Goal: Transaction & Acquisition: Obtain resource

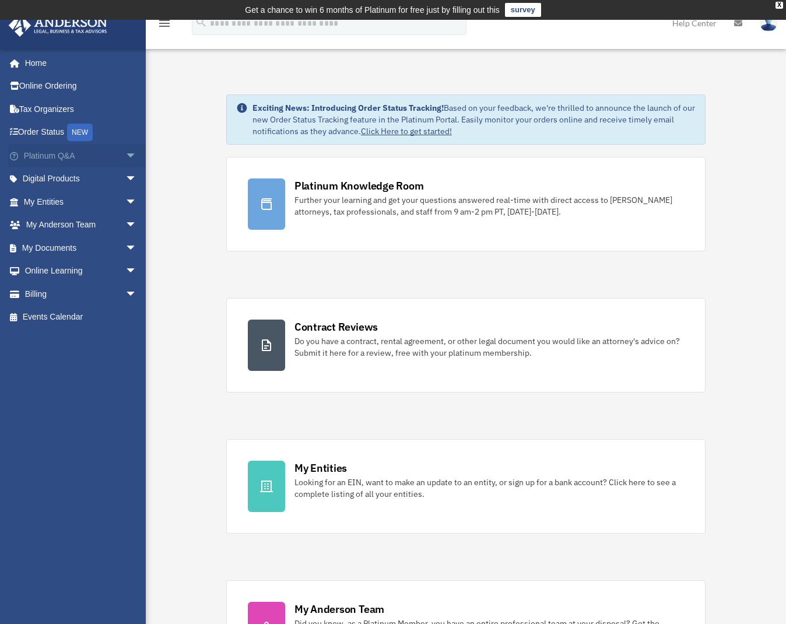
click at [94, 153] on link "Platinum Q&A arrow_drop_down" at bounding box center [81, 155] width 146 height 23
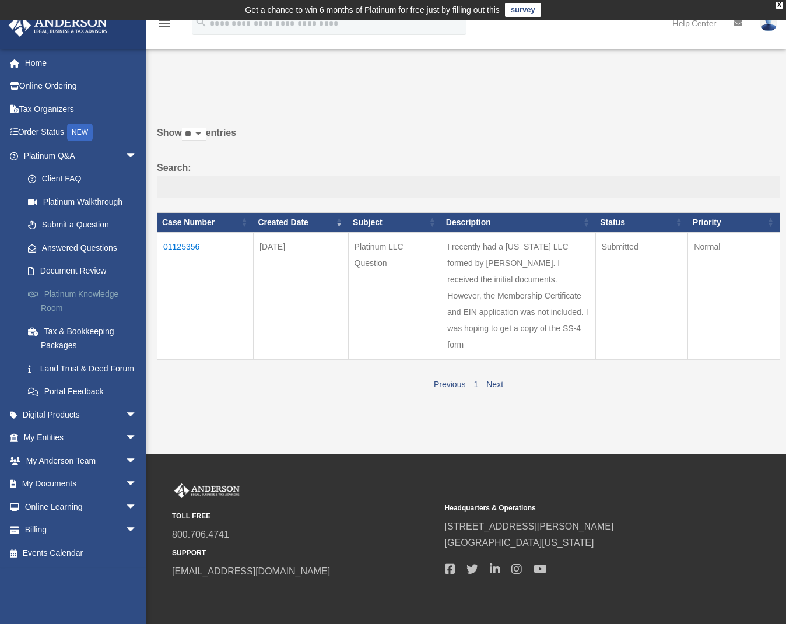
click at [84, 295] on link "Platinum Knowledge Room" at bounding box center [85, 300] width 138 height 37
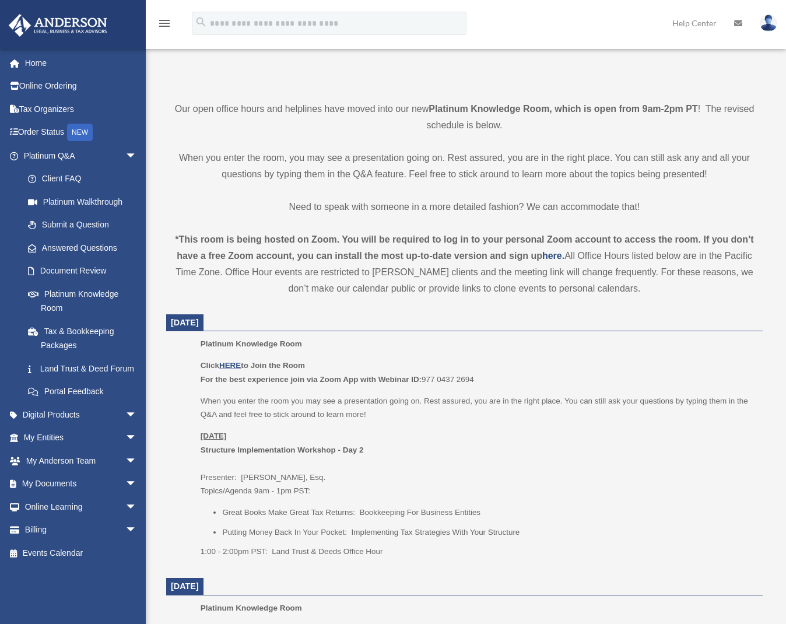
scroll to position [526, 0]
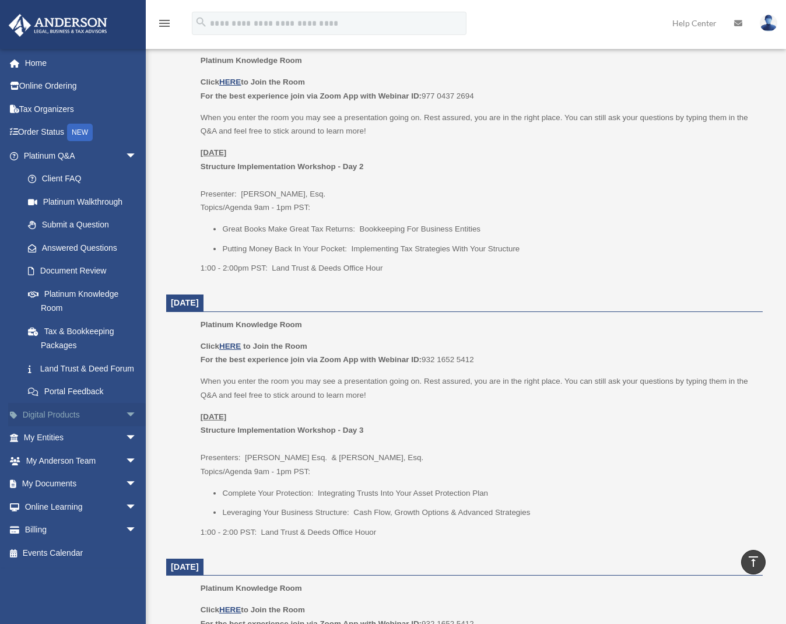
click at [106, 423] on link "Digital Products arrow_drop_down" at bounding box center [81, 414] width 146 height 23
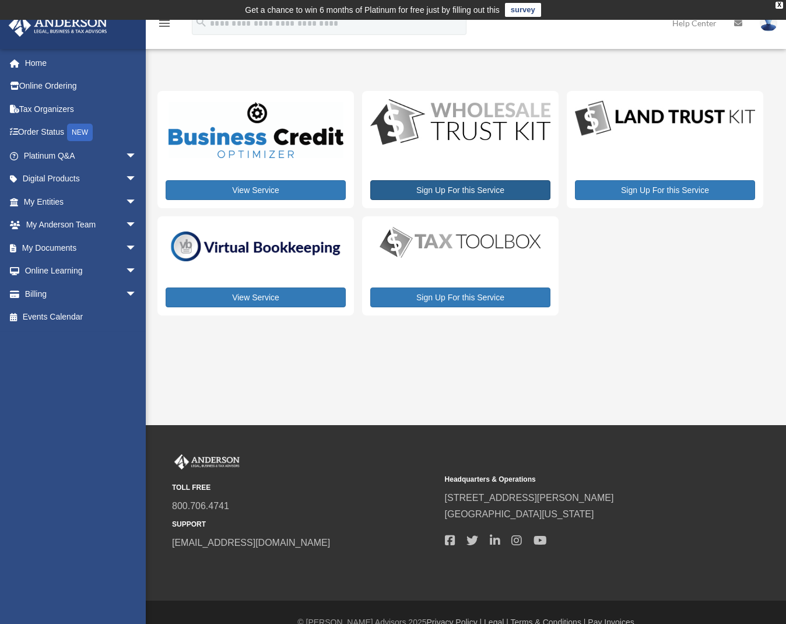
click at [483, 187] on link "Sign Up For this Service" at bounding box center [460, 190] width 180 height 20
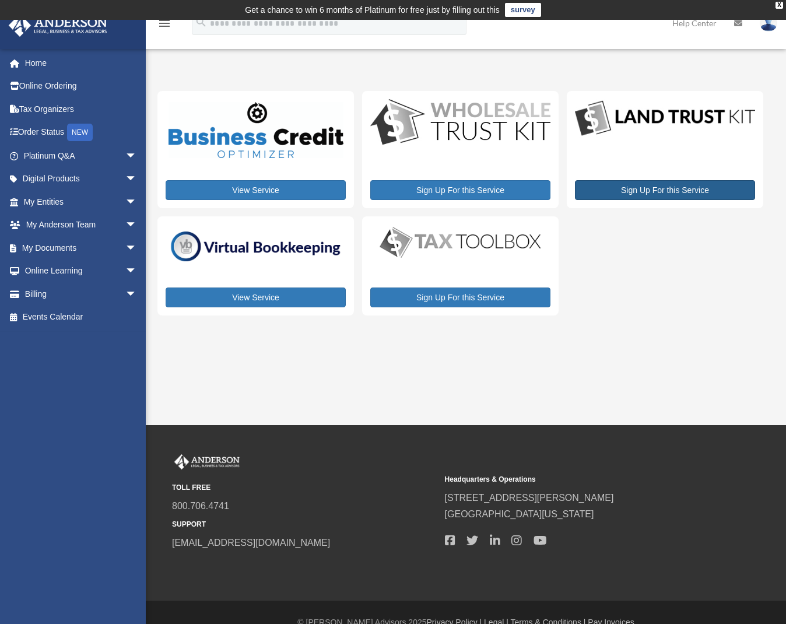
click at [697, 186] on link "Sign Up For this Service" at bounding box center [665, 190] width 180 height 20
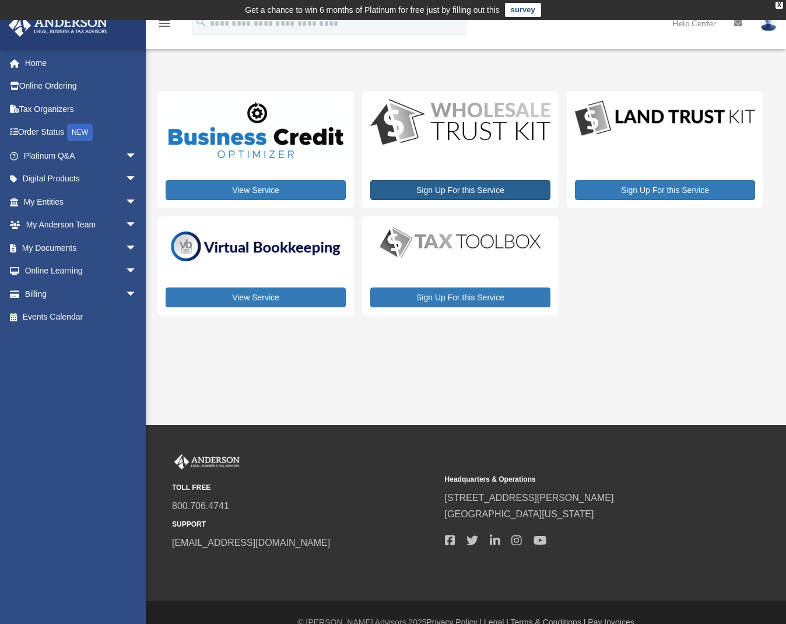
click at [489, 190] on link "Sign Up For this Service" at bounding box center [460, 190] width 180 height 20
click at [107, 244] on link "My Documents arrow_drop_down" at bounding box center [81, 247] width 146 height 23
click at [125, 246] on span "arrow_drop_down" at bounding box center [136, 248] width 23 height 24
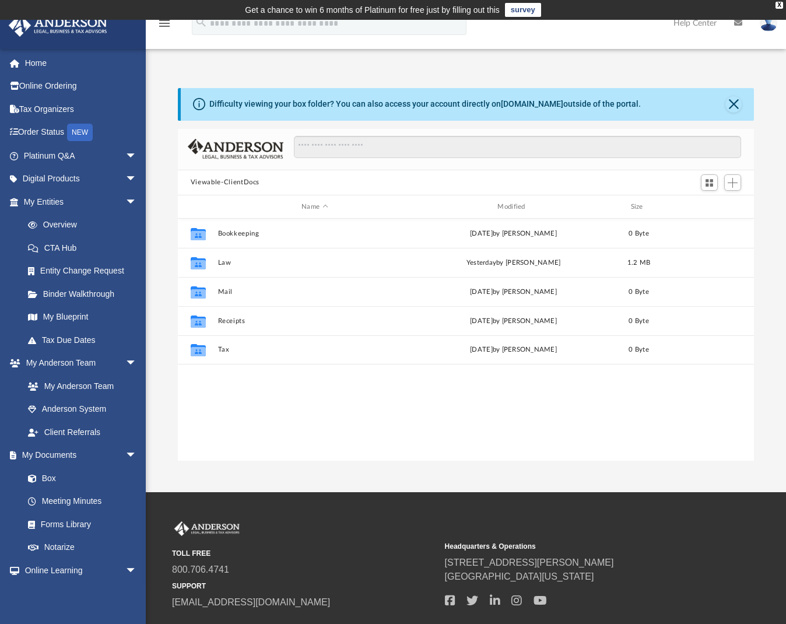
scroll to position [256, 567]
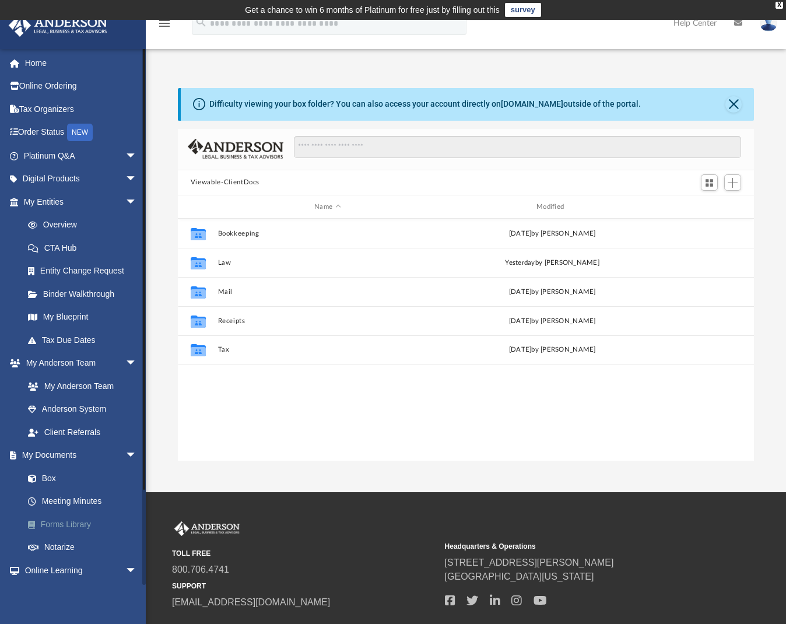
click at [87, 519] on link "Forms Library" at bounding box center [85, 523] width 138 height 23
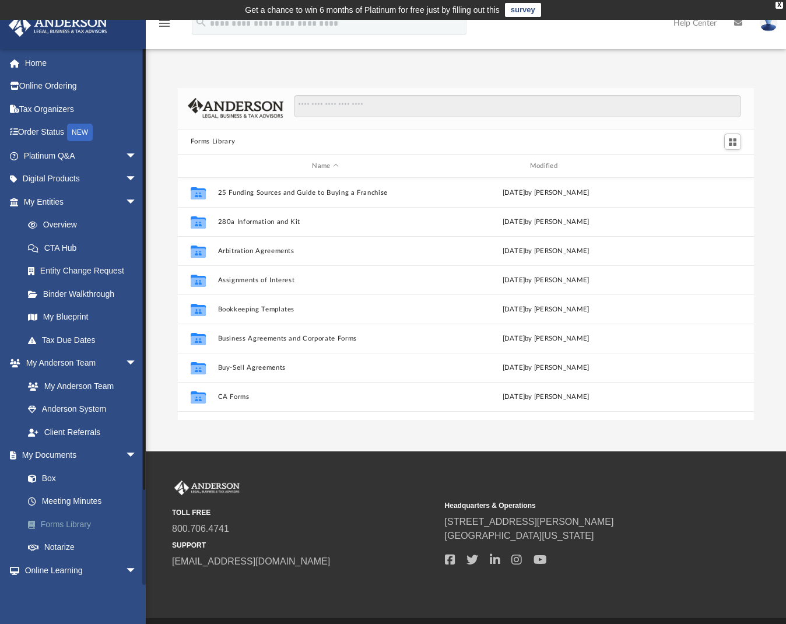
scroll to position [256, 567]
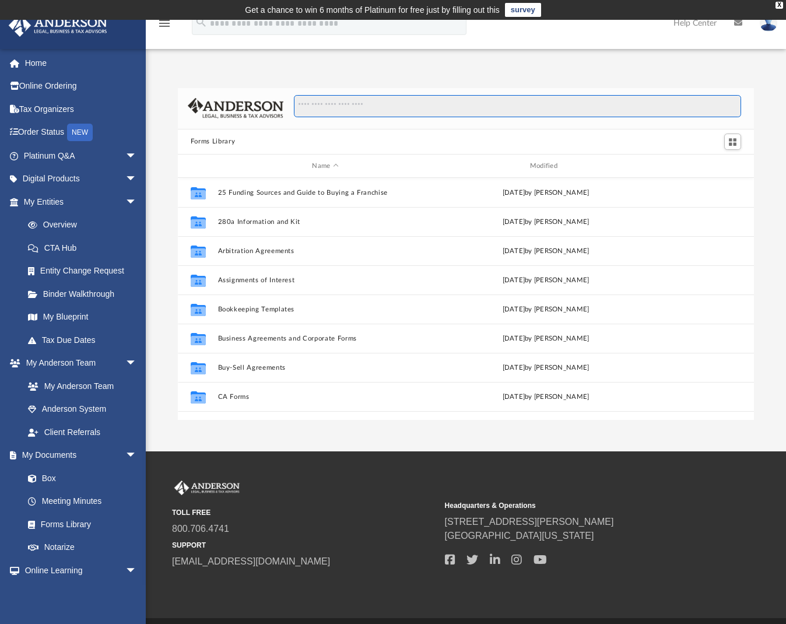
click at [344, 112] on input "Search files and folders" at bounding box center [518, 106] width 448 height 22
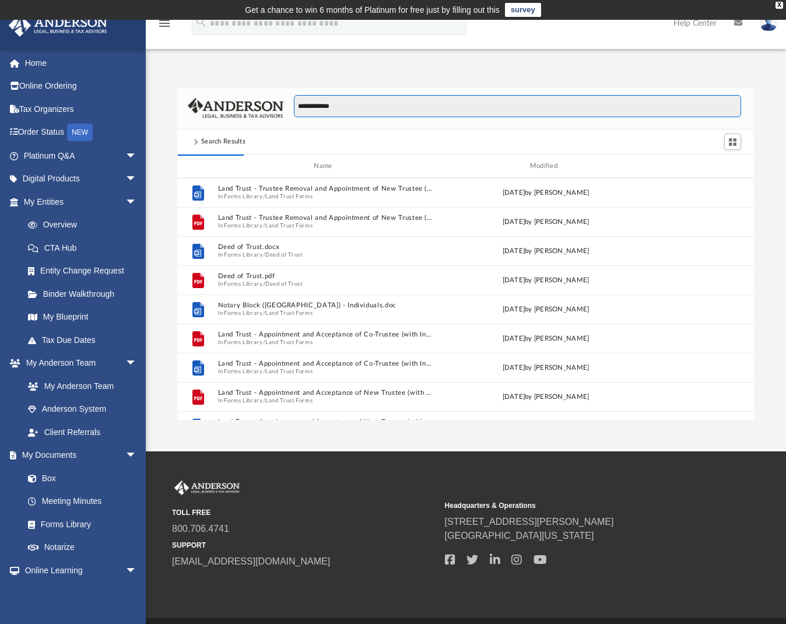
scroll to position [220, 567]
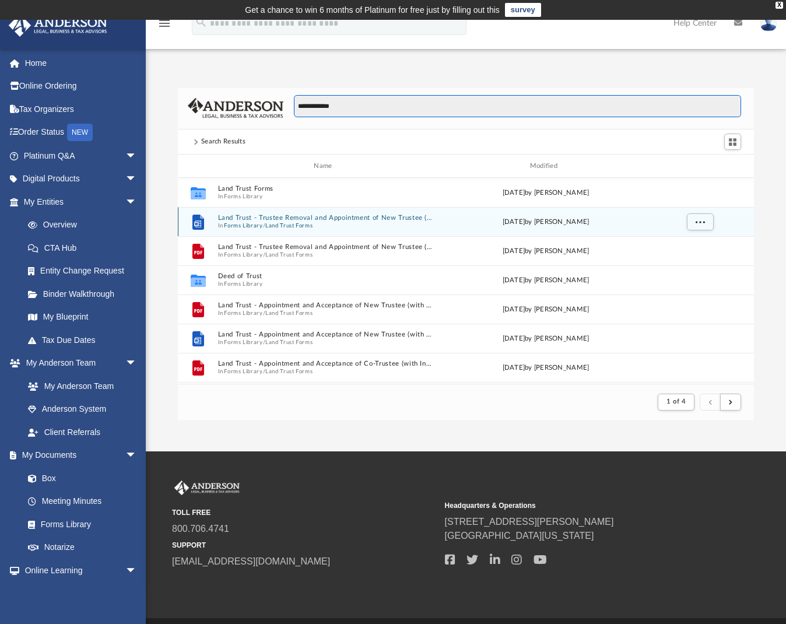
type input "**********"
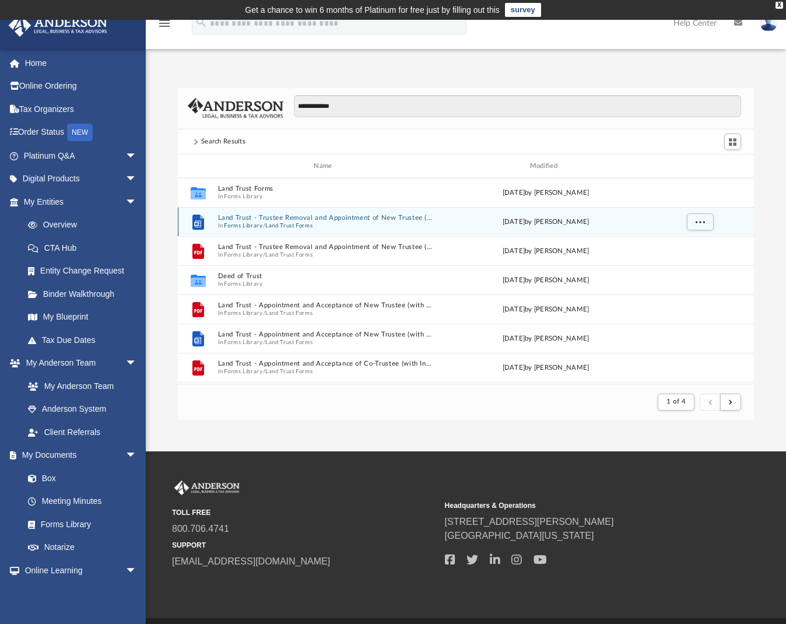
click at [321, 221] on button "Land Trust - Trustee Removal and Appointment of New Trustee (with Instructions)…" at bounding box center [324, 218] width 215 height 8
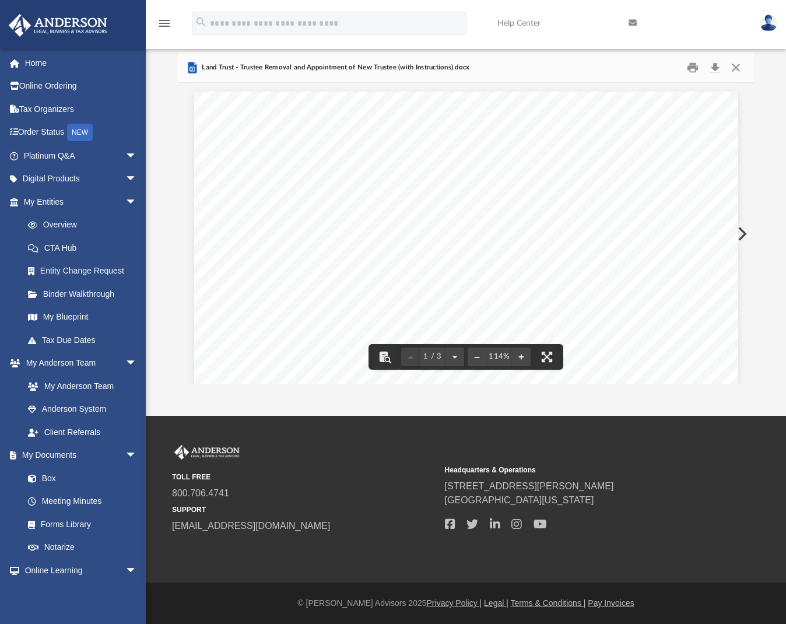
scroll to position [0, 0]
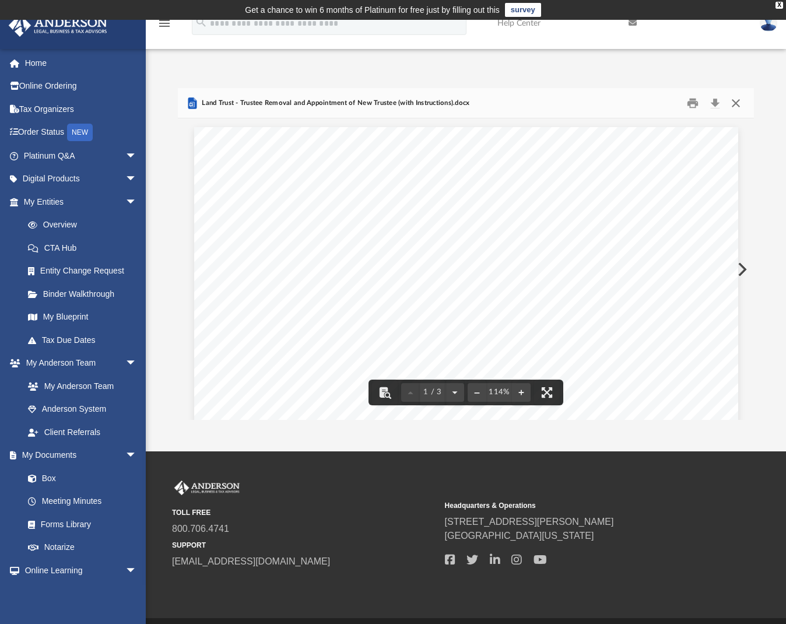
click at [734, 103] on button "Close" at bounding box center [735, 103] width 21 height 18
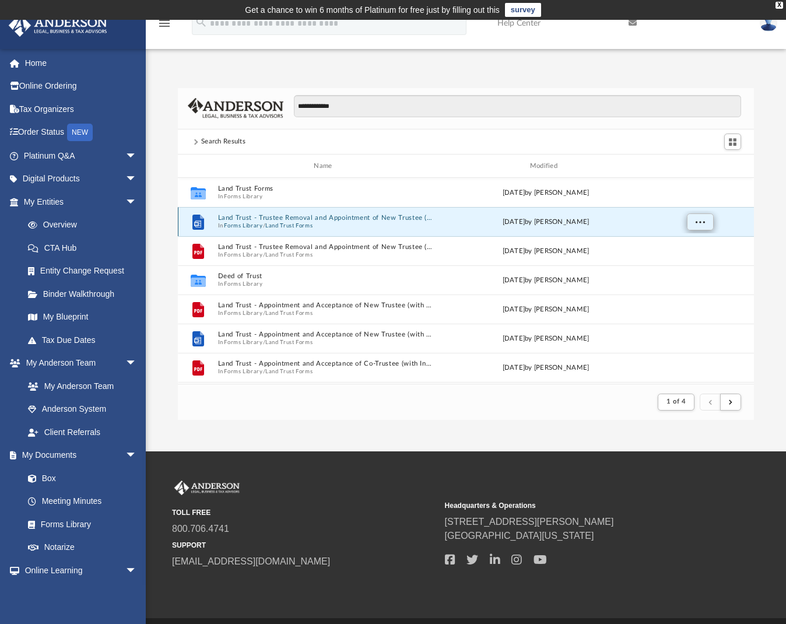
click at [699, 219] on span "More options" at bounding box center [699, 222] width 9 height 6
click at [700, 225] on span "More options" at bounding box center [699, 222] width 9 height 6
click at [700, 224] on span "More options" at bounding box center [699, 222] width 9 height 6
click at [689, 266] on li "Download" at bounding box center [689, 264] width 34 height 12
click at [481, 208] on div "File Land Trust - Trustee Removal and Appointment of New Trustee (with Instruct…" at bounding box center [466, 221] width 576 height 29
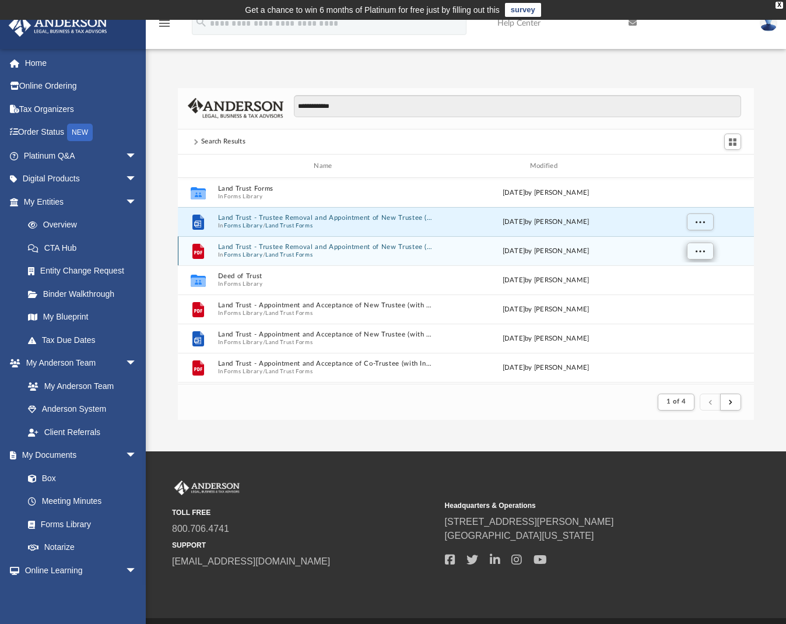
click at [706, 250] on button "More options" at bounding box center [699, 250] width 27 height 17
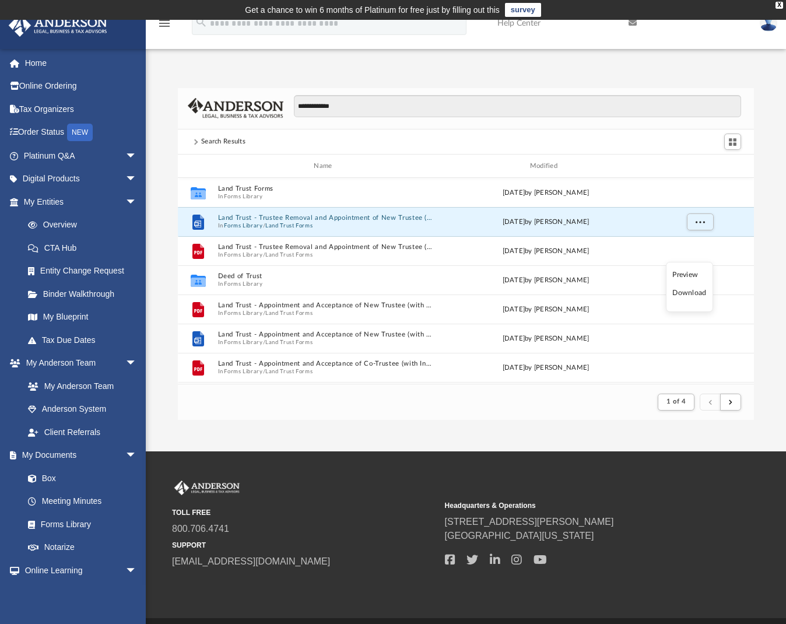
click at [684, 291] on li "Download" at bounding box center [689, 293] width 34 height 12
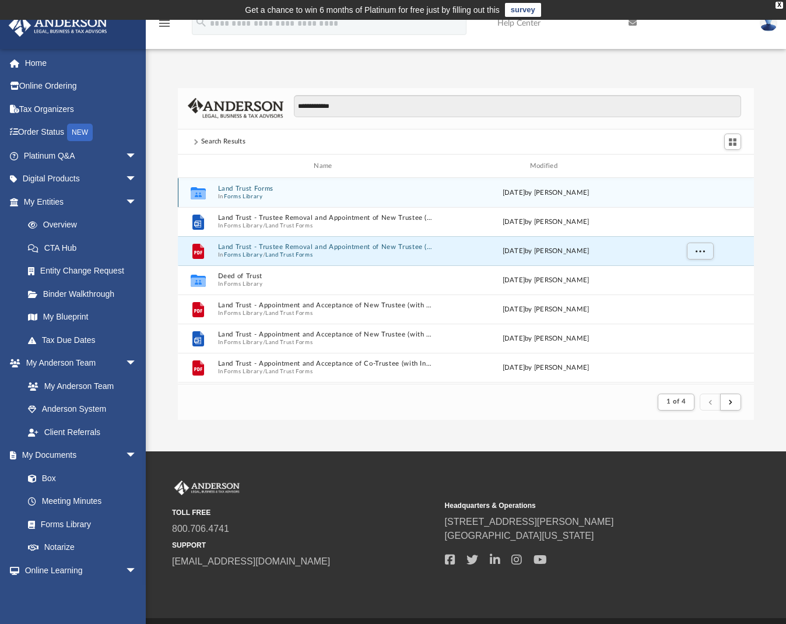
click at [395, 185] on button "Land Trust Forms" at bounding box center [324, 189] width 215 height 8
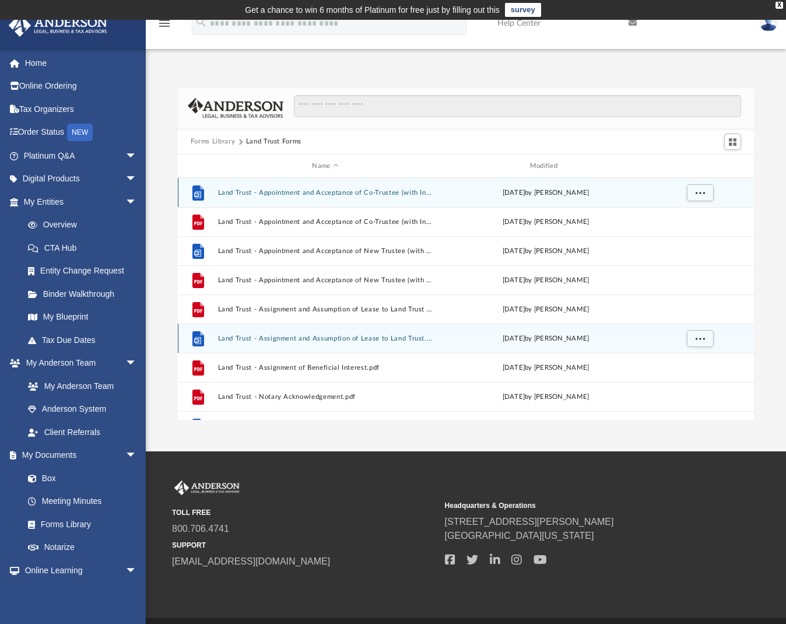
scroll to position [256, 567]
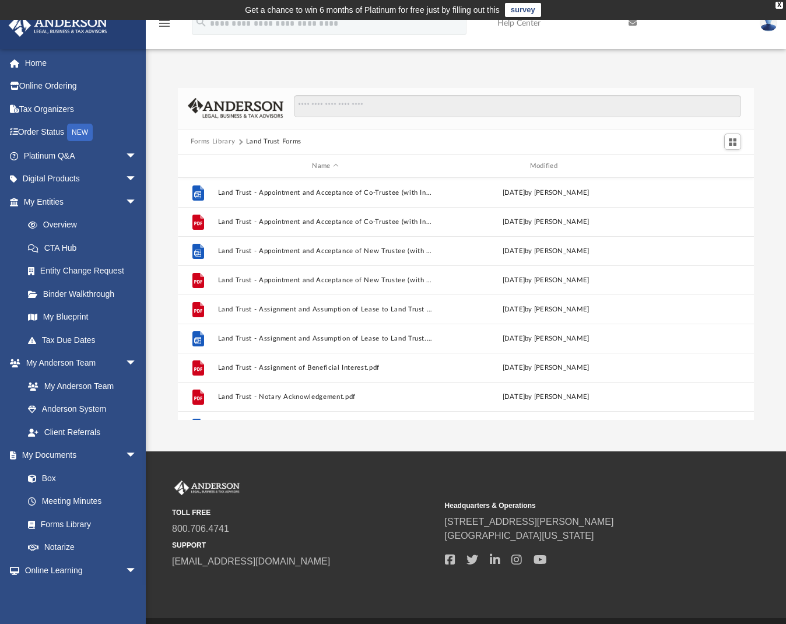
click at [438, 159] on div "Name Modified" at bounding box center [466, 165] width 576 height 23
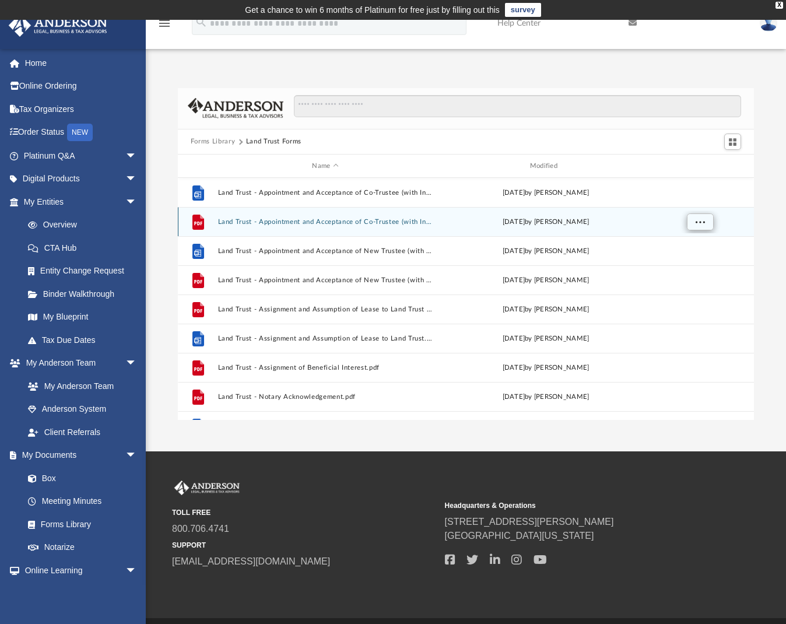
click at [698, 227] on button "More options" at bounding box center [699, 221] width 27 height 17
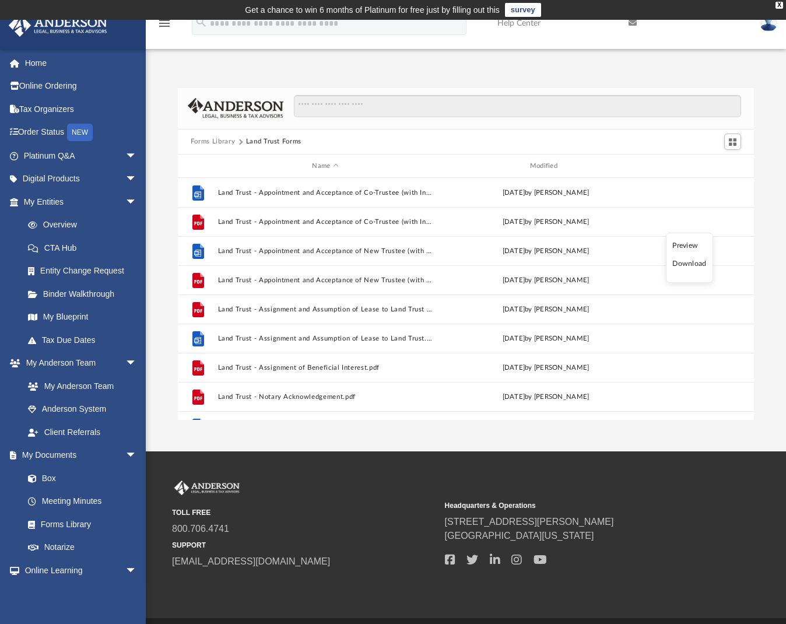
click at [691, 263] on li "Download" at bounding box center [689, 264] width 34 height 12
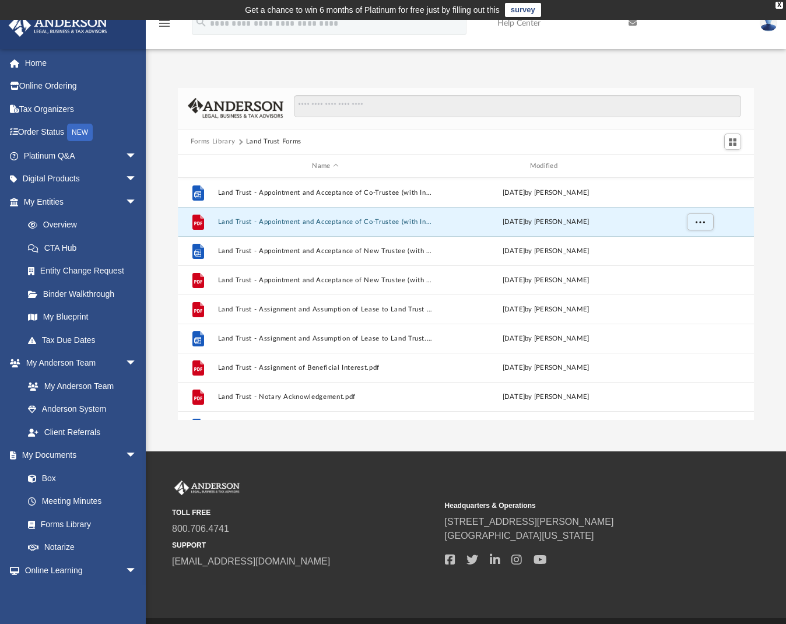
click at [413, 139] on div "Forms Library Land Trust Forms" at bounding box center [466, 142] width 576 height 26
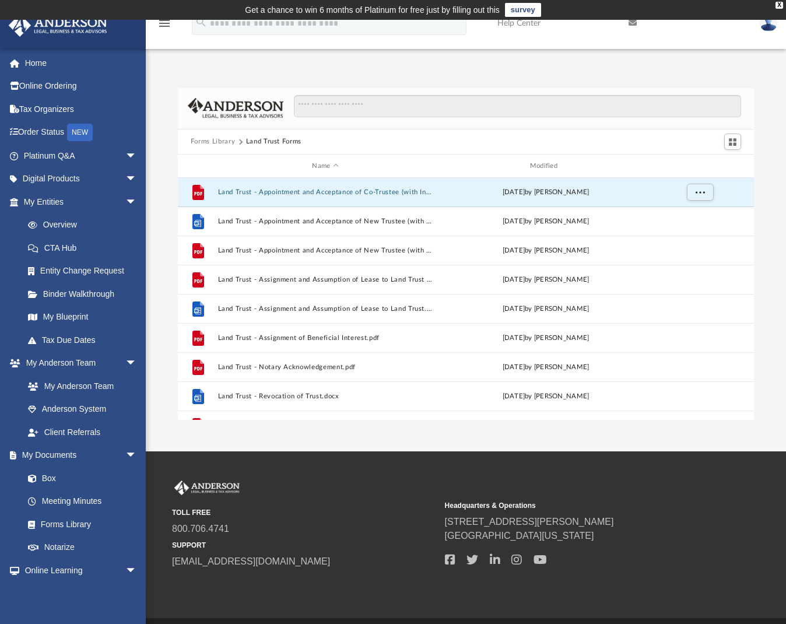
scroll to position [32, 0]
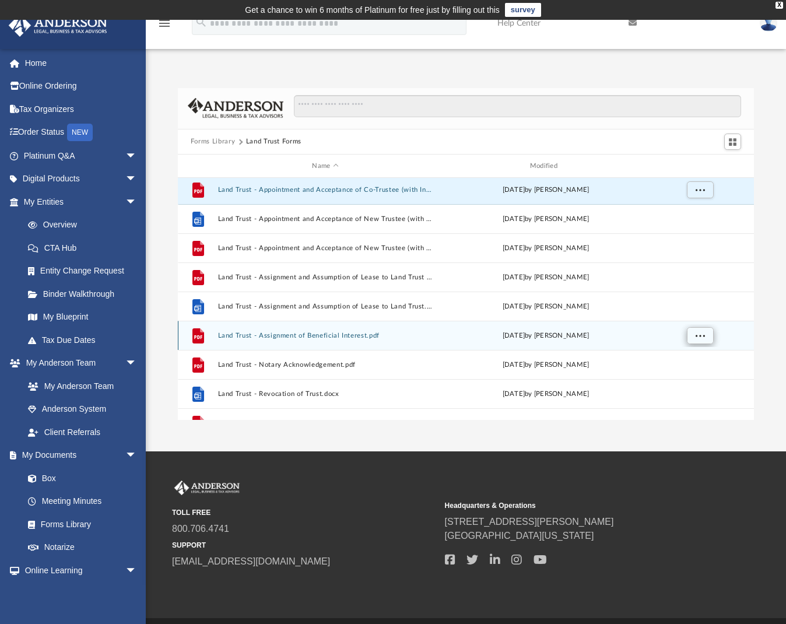
click at [702, 336] on span "More options" at bounding box center [699, 335] width 9 height 6
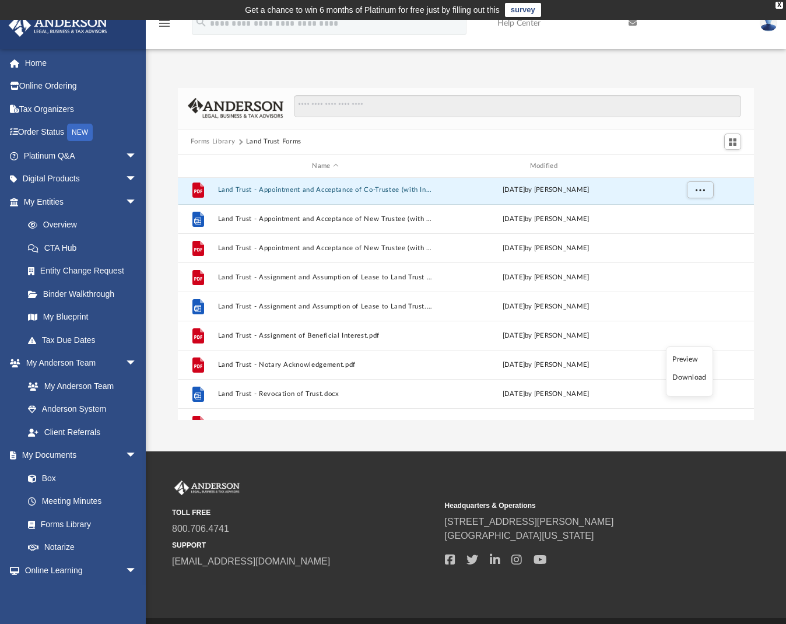
click at [693, 374] on li "Download" at bounding box center [689, 377] width 34 height 12
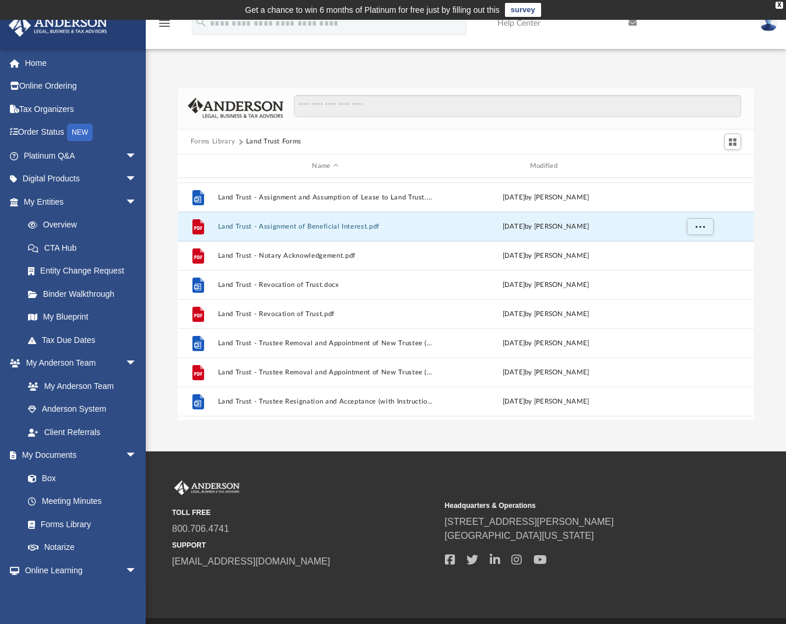
scroll to position [152, 0]
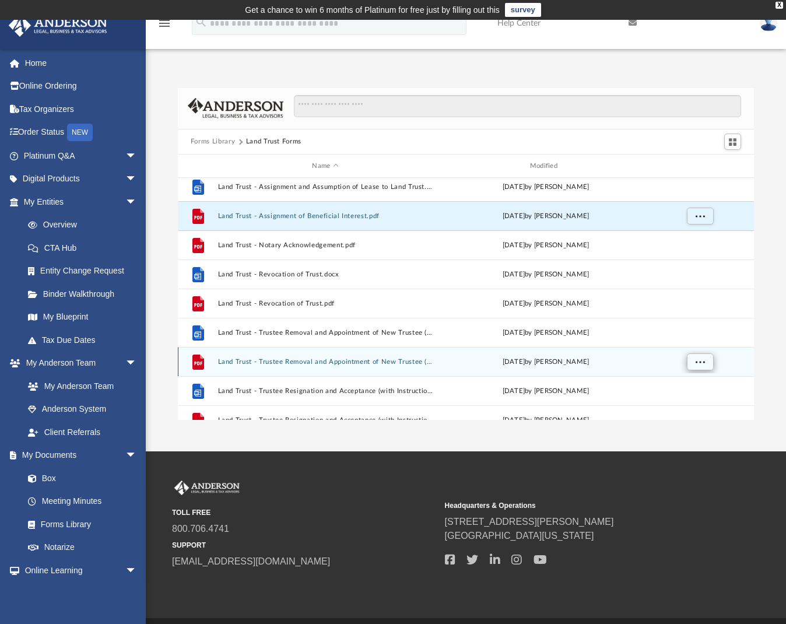
click at [703, 364] on span "More options" at bounding box center [699, 361] width 9 height 6
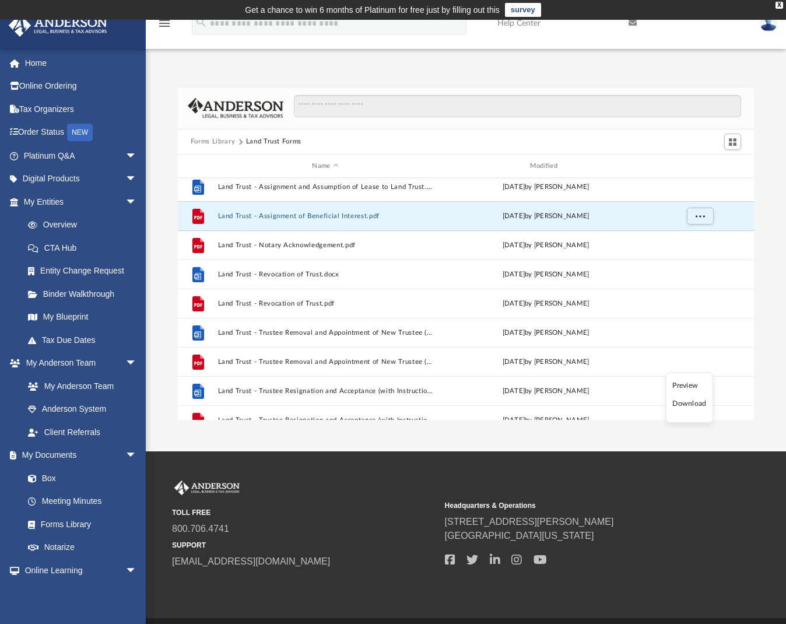
click at [695, 407] on li "Download" at bounding box center [689, 403] width 34 height 12
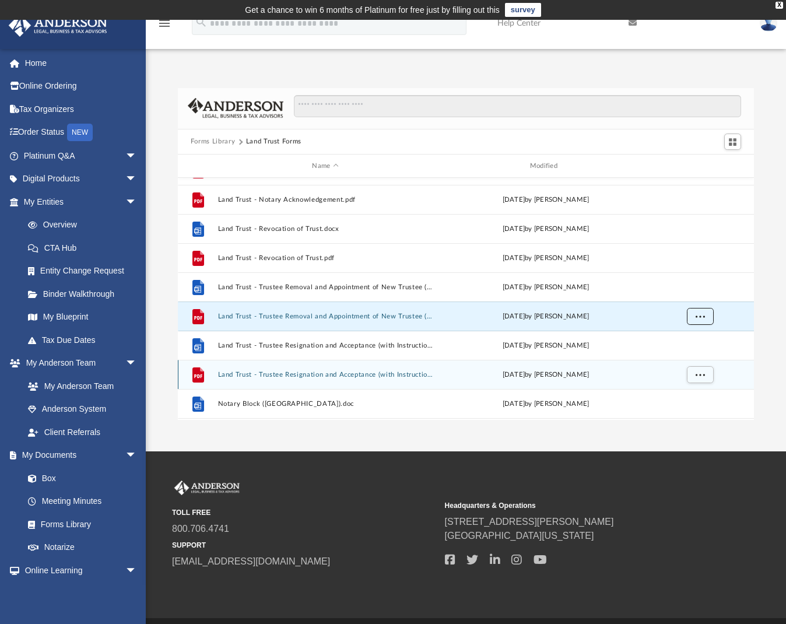
scroll to position [199, 0]
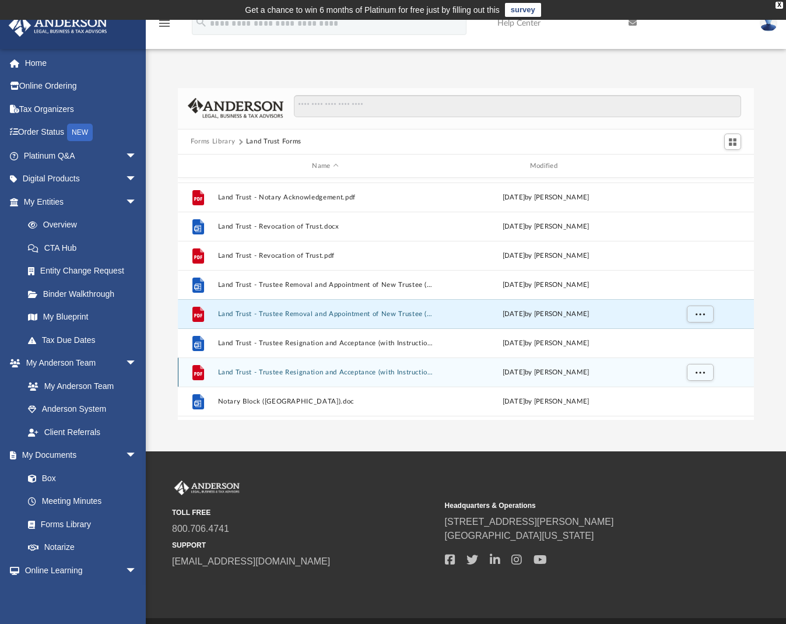
click at [345, 373] on button "Land Trust - Trustee Resignation and Acceptance (with Instructions).pdf" at bounding box center [324, 372] width 215 height 8
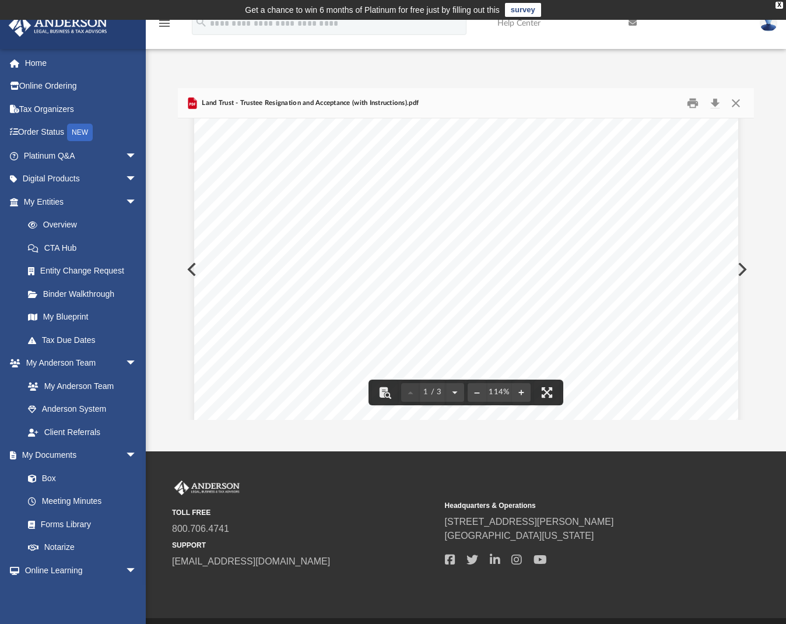
scroll to position [0, 0]
click at [475, 102] on div "Land Trust - Trustee Resignation and Acceptance (with Instructions).pdf" at bounding box center [466, 103] width 576 height 31
click at [740, 103] on button "Close" at bounding box center [735, 103] width 21 height 18
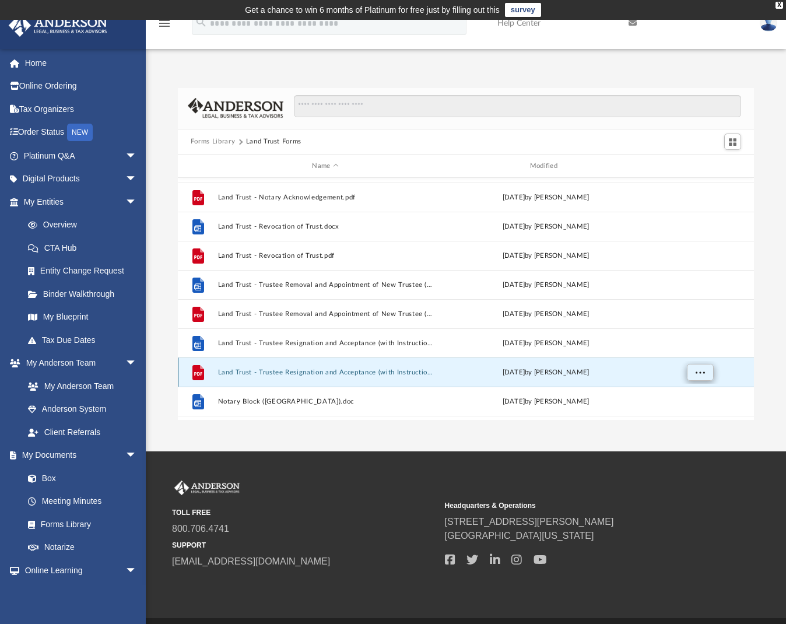
click at [705, 374] on button "More options" at bounding box center [699, 372] width 27 height 17
click at [689, 350] on li "Download" at bounding box center [689, 348] width 34 height 12
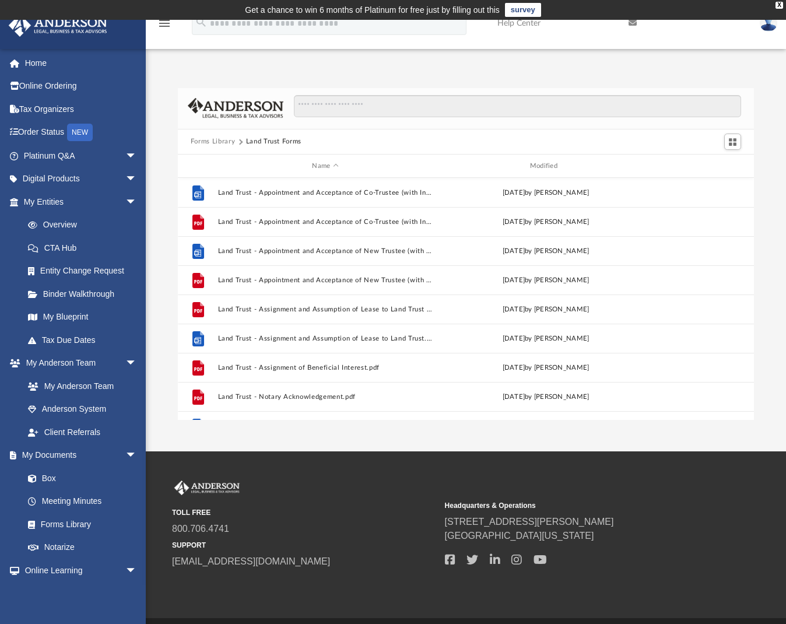
click at [227, 142] on button "Forms Library" at bounding box center [213, 141] width 44 height 10
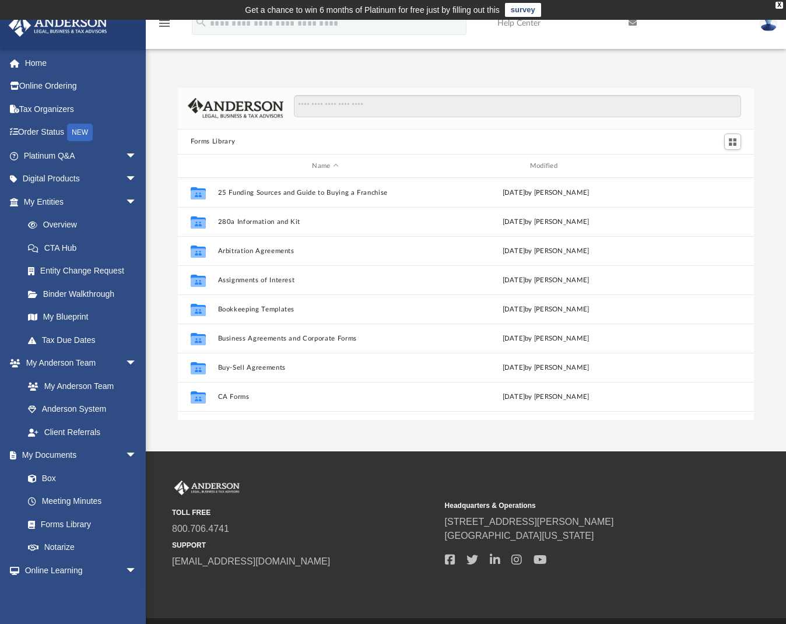
scroll to position [75, 0]
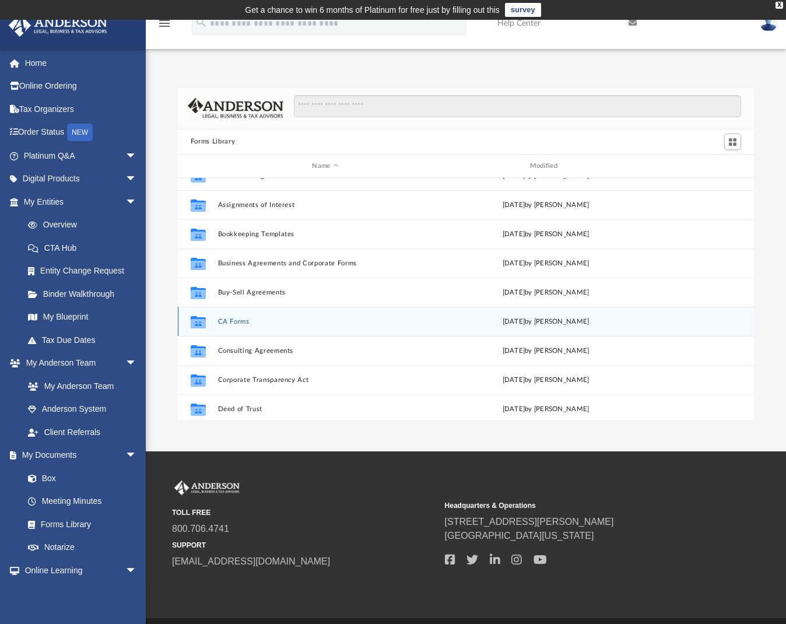
click at [236, 319] on button "CA Forms" at bounding box center [324, 322] width 215 height 8
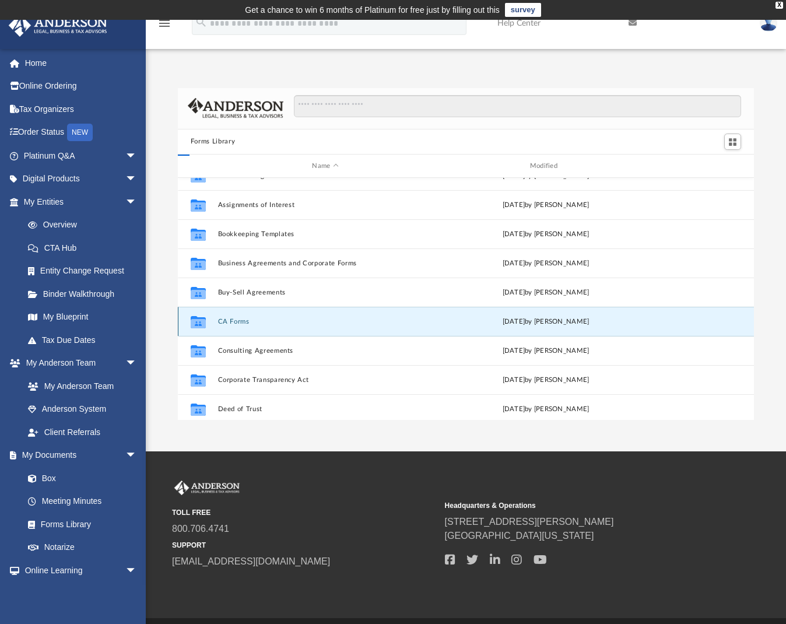
scroll to position [0, 0]
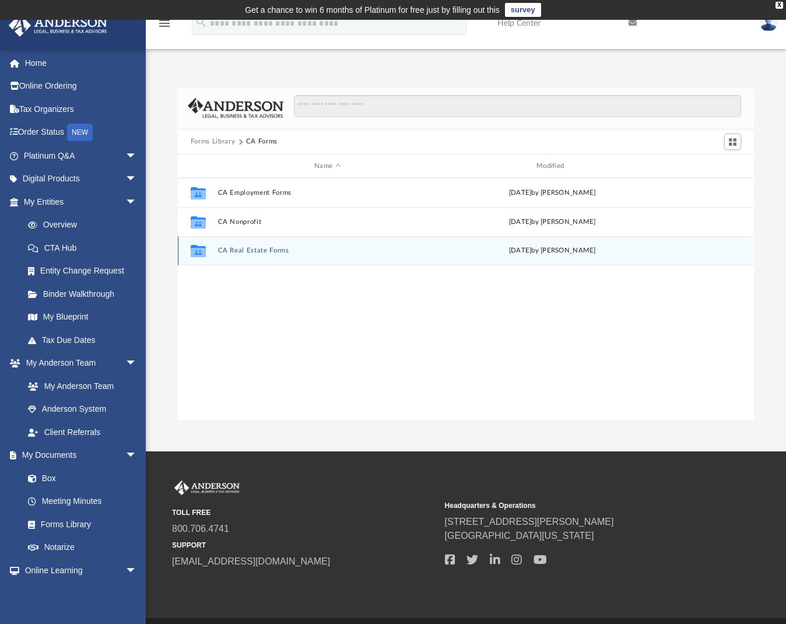
click at [281, 248] on button "CA Real Estate Forms" at bounding box center [327, 251] width 220 height 8
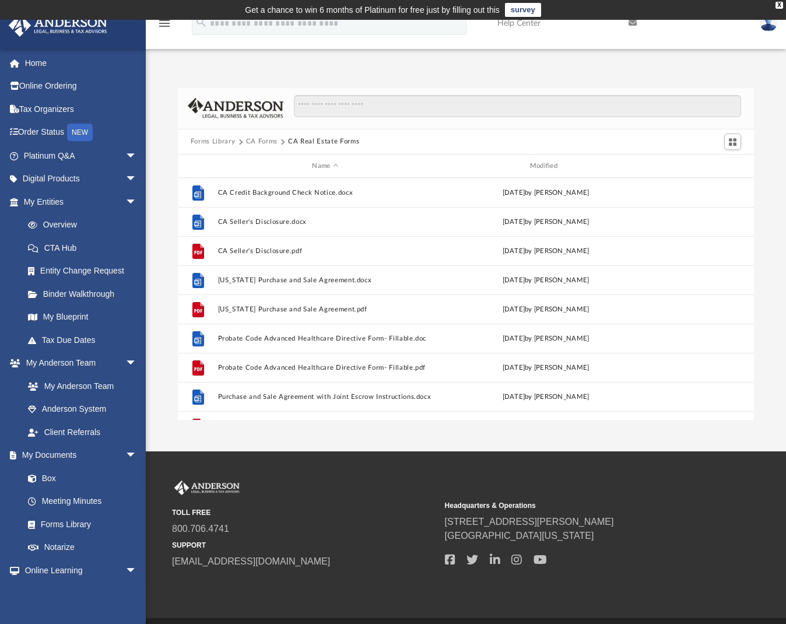
drag, startPoint x: 206, startPoint y: 143, endPoint x: 209, endPoint y: 130, distance: 13.3
click at [209, 130] on div "Forms Library CA Forms CA Real Estate Forms" at bounding box center [466, 142] width 576 height 26
click at [209, 141] on button "Forms Library" at bounding box center [213, 141] width 44 height 10
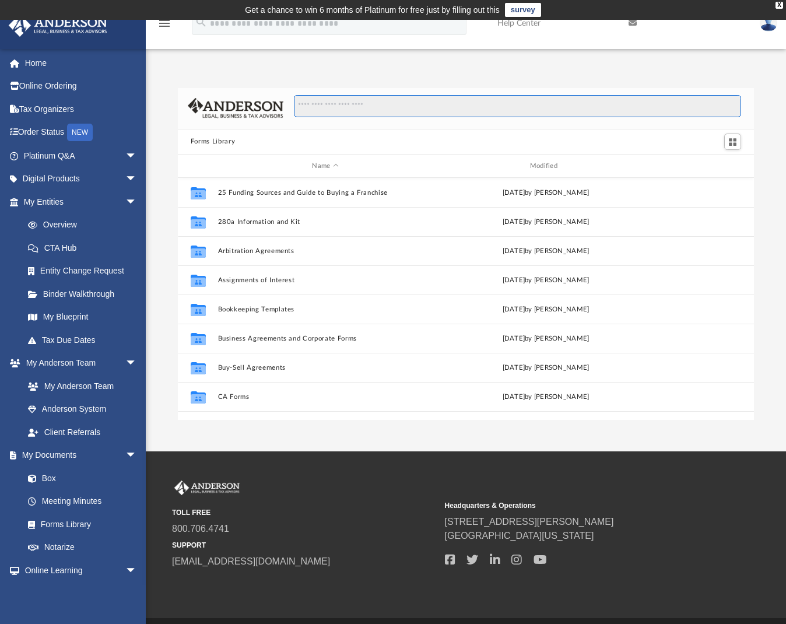
click at [357, 108] on input "Search files and folders" at bounding box center [518, 106] width 448 height 22
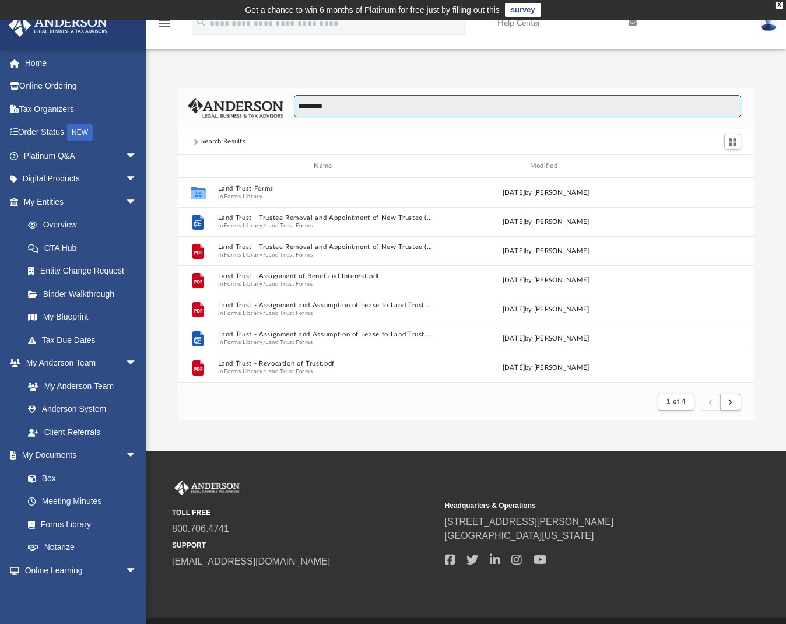
click at [314, 104] on input "**********" at bounding box center [518, 106] width 448 height 22
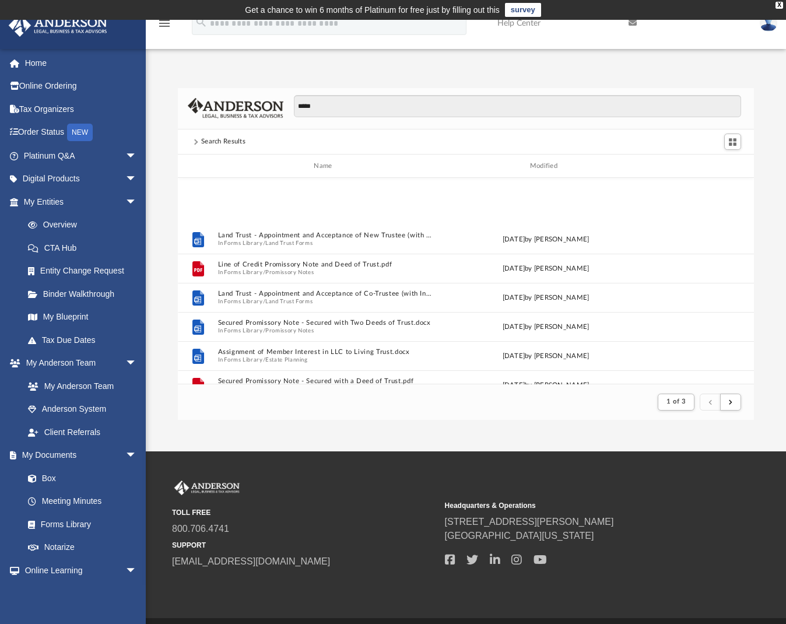
scroll to position [1251, 0]
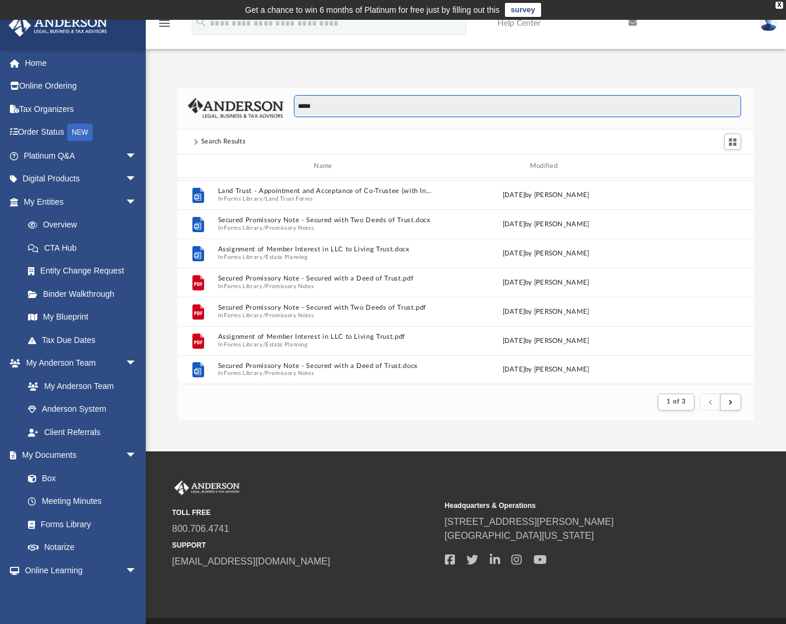
drag, startPoint x: 334, startPoint y: 110, endPoint x: 274, endPoint y: 100, distance: 60.7
click at [274, 100] on div "*****" at bounding box center [466, 108] width 576 height 41
type input "*"
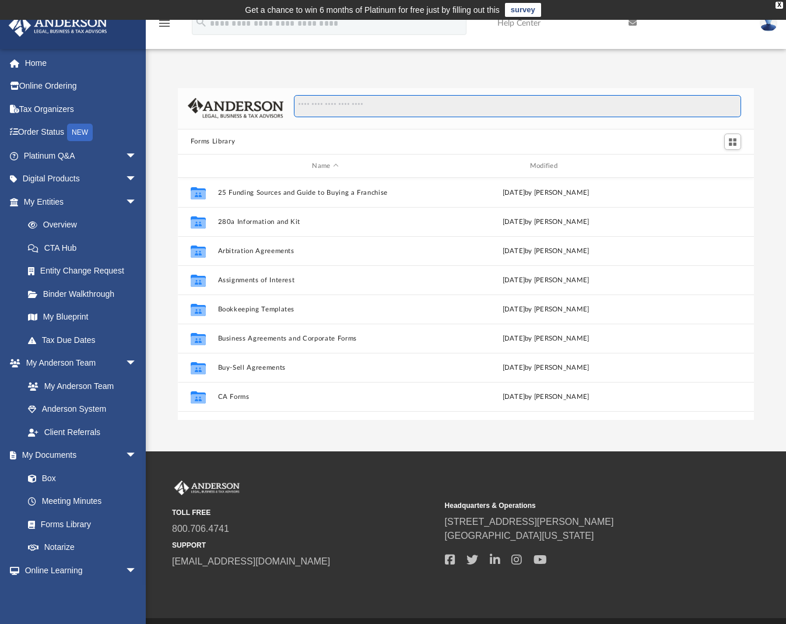
scroll to position [256, 567]
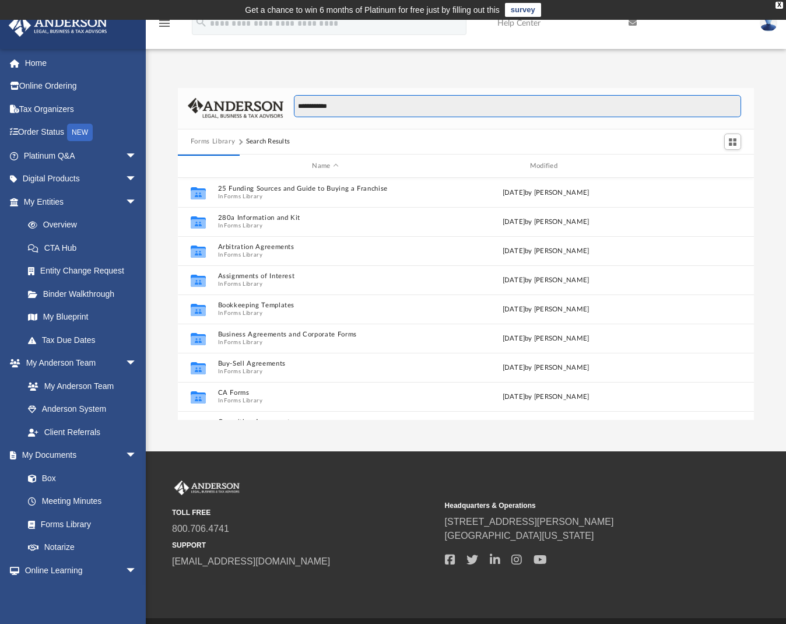
type input "**********"
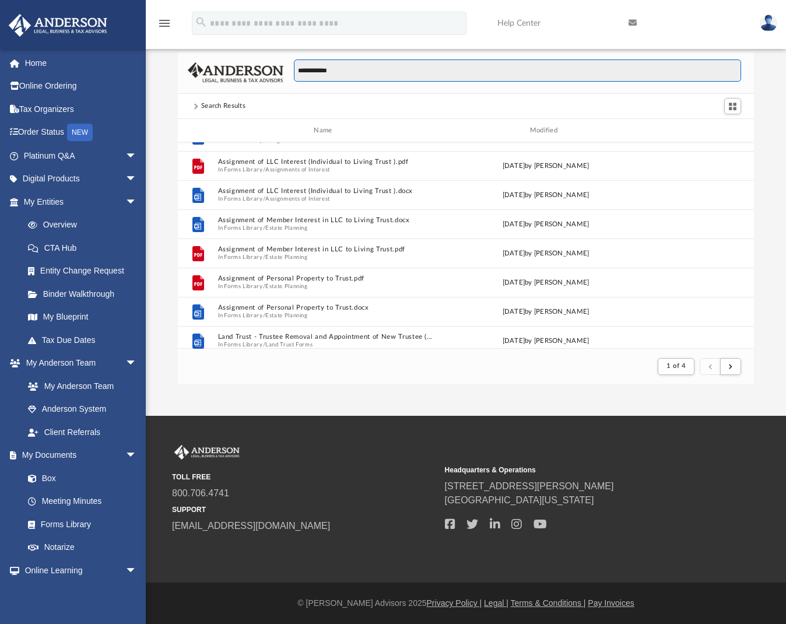
scroll to position [291, 0]
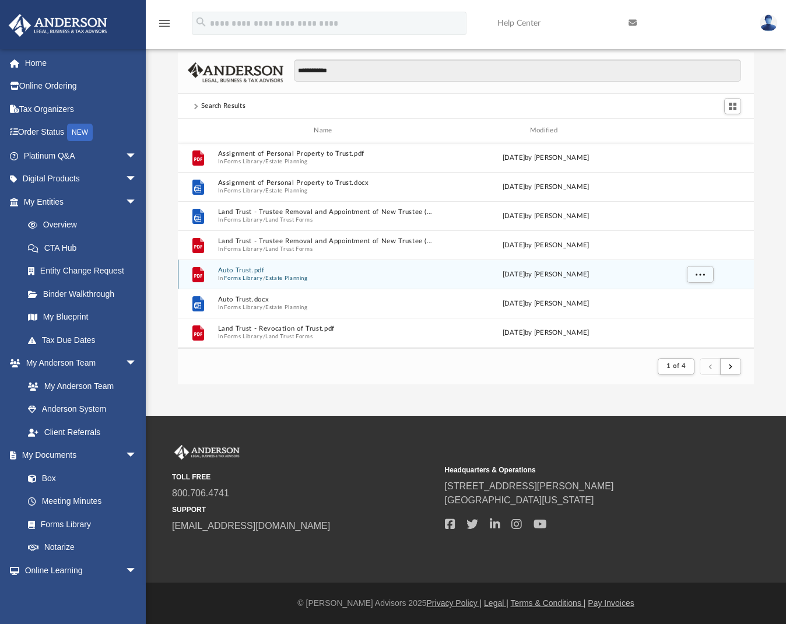
click at [295, 278] on button "Estate Planning" at bounding box center [286, 278] width 43 height 8
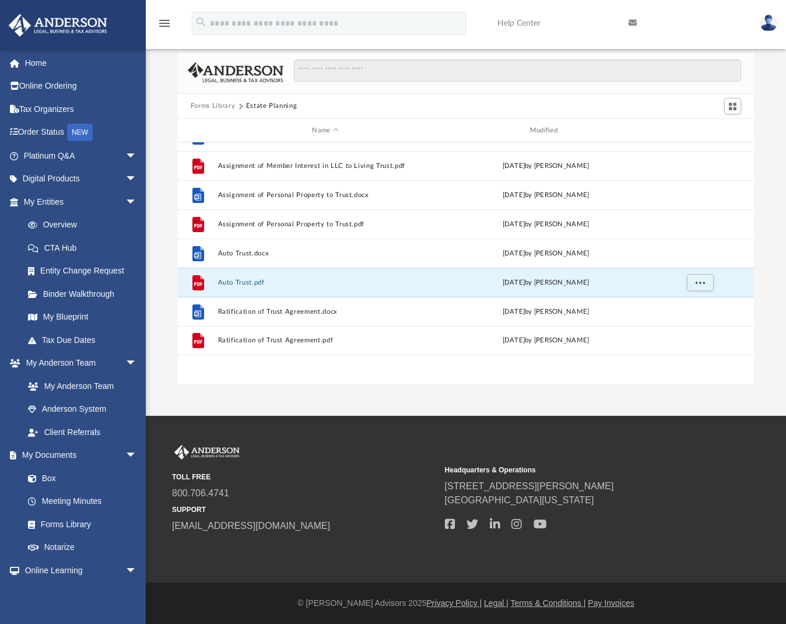
scroll to position [256, 567]
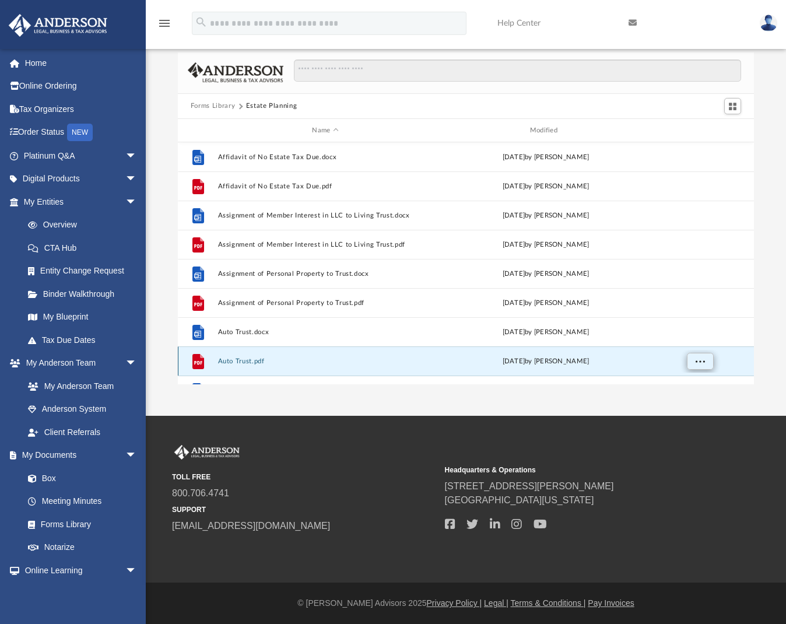
click at [691, 362] on button "More options" at bounding box center [699, 361] width 27 height 17
click at [685, 335] on li "Download" at bounding box center [689, 337] width 34 height 12
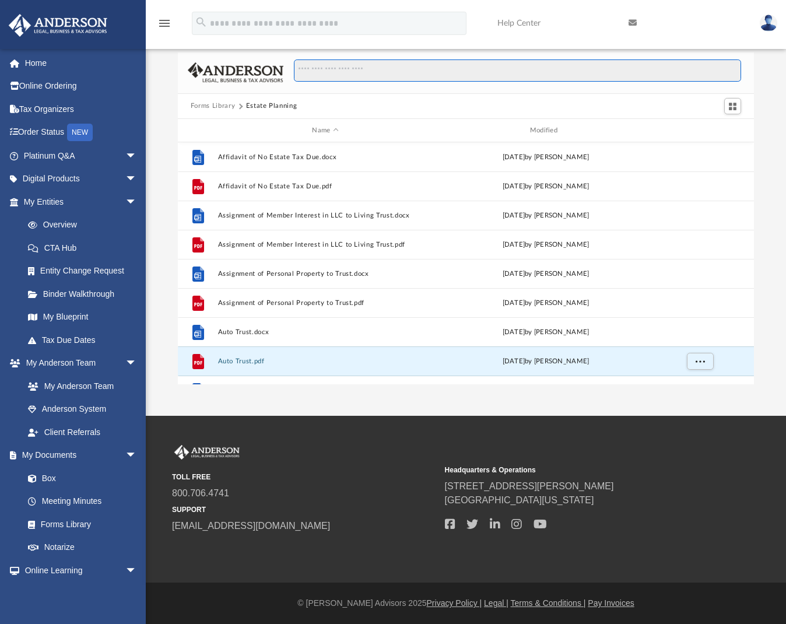
click at [344, 73] on input "Search files and folders" at bounding box center [518, 70] width 448 height 22
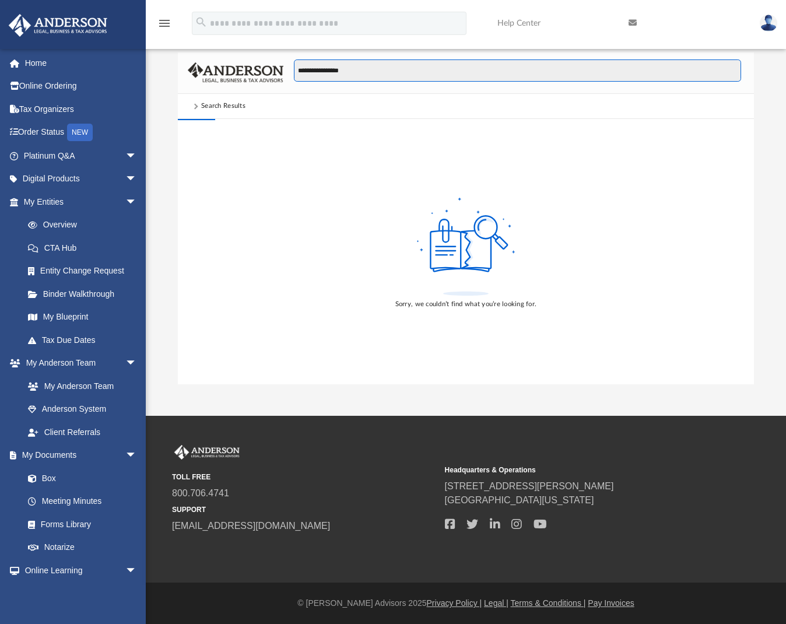
type input "**********"
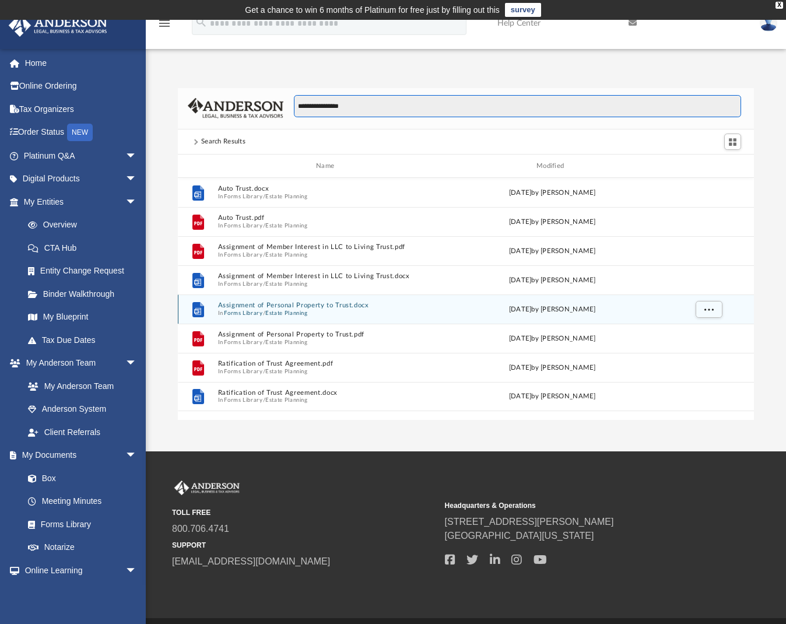
scroll to position [36, 0]
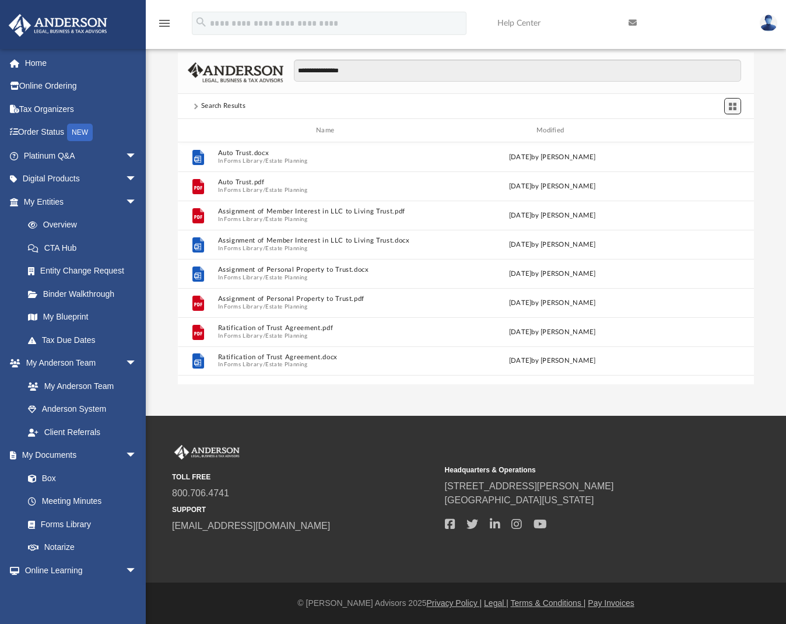
click at [733, 110] on span "Switch to Grid View" at bounding box center [732, 106] width 10 height 10
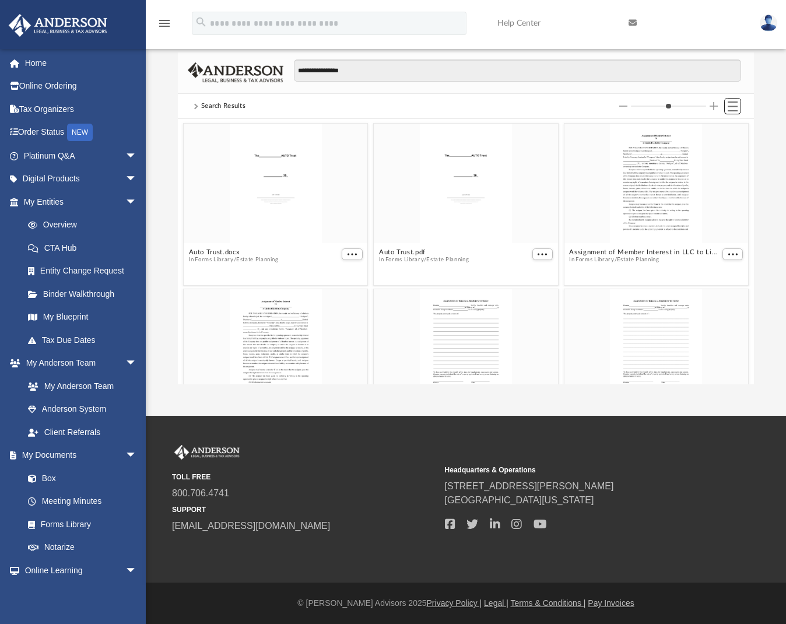
scroll to position [0, 0]
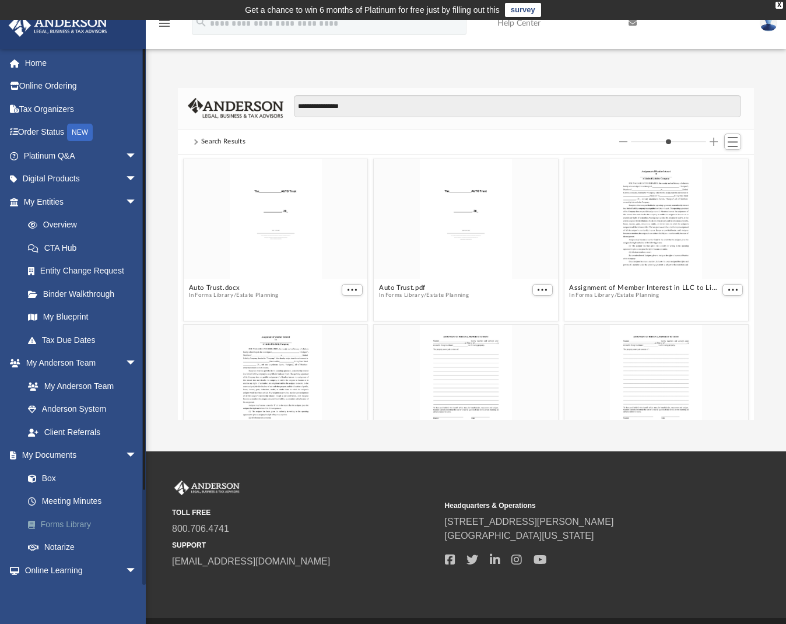
click at [90, 517] on link "Forms Library" at bounding box center [85, 523] width 138 height 23
click at [79, 515] on link "Forms Library" at bounding box center [85, 523] width 138 height 23
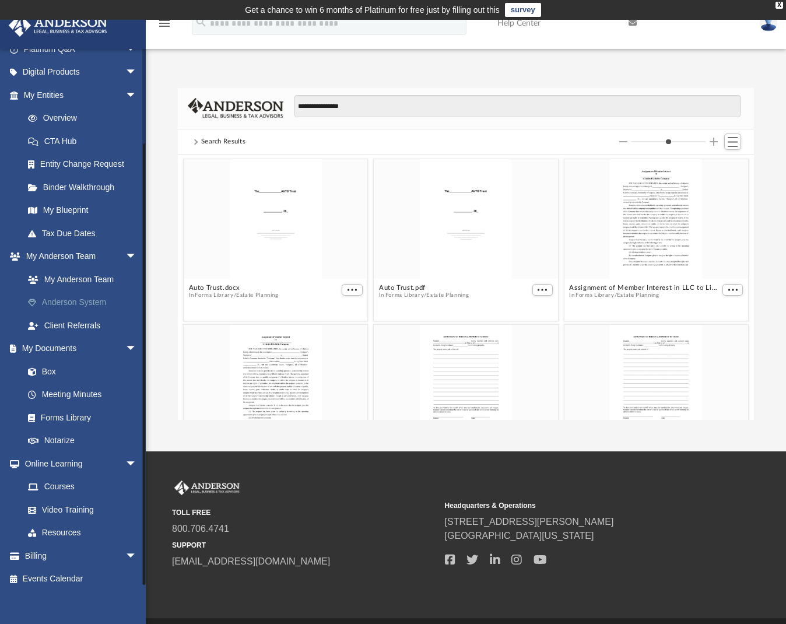
scroll to position [36, 0]
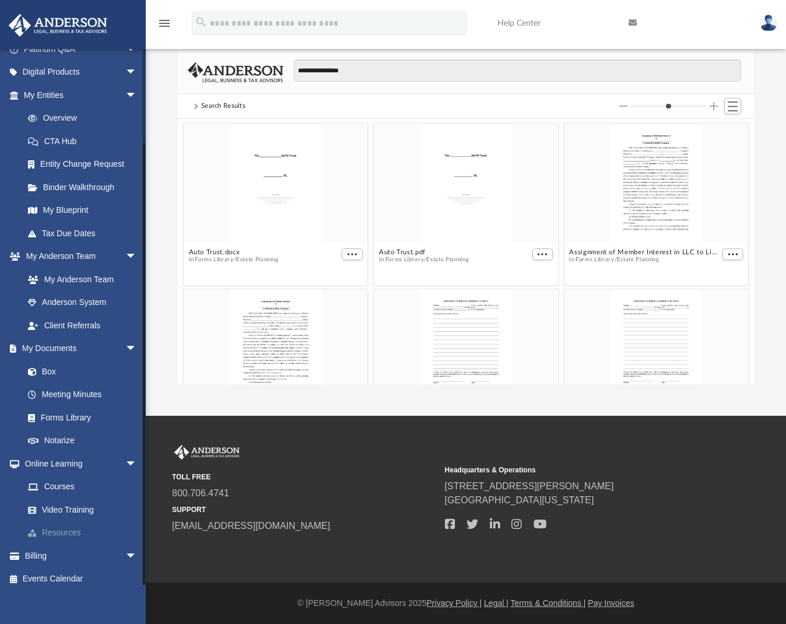
click at [68, 522] on link "Resources" at bounding box center [85, 532] width 138 height 23
